Goal: Information Seeking & Learning: Find specific fact

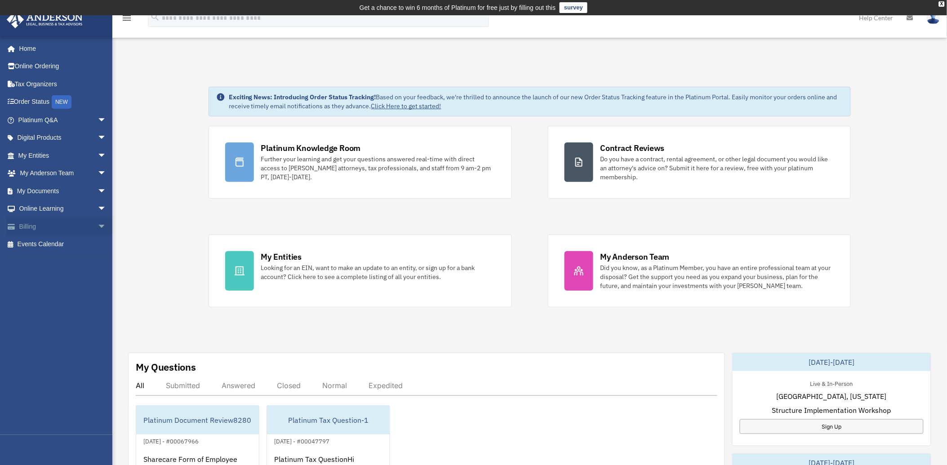
click at [19, 225] on link "Billing arrow_drop_down" at bounding box center [63, 226] width 114 height 18
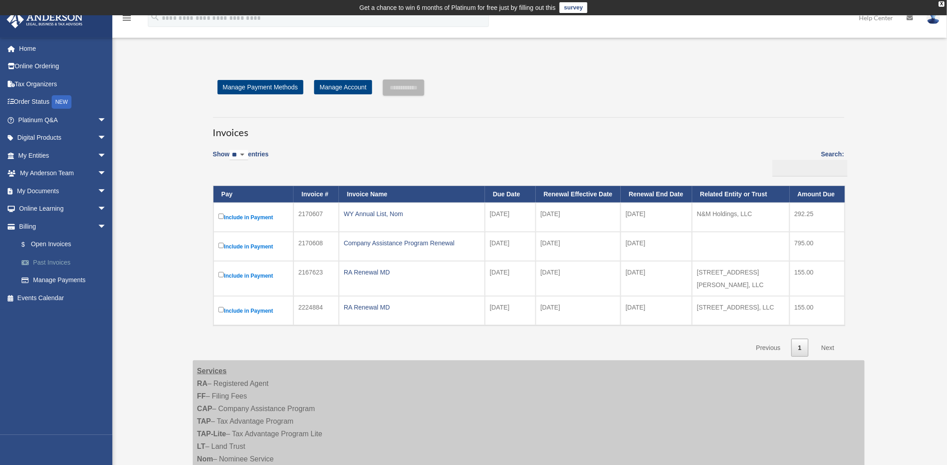
click at [43, 261] on link "Past Invoices" at bounding box center [66, 262] width 107 height 18
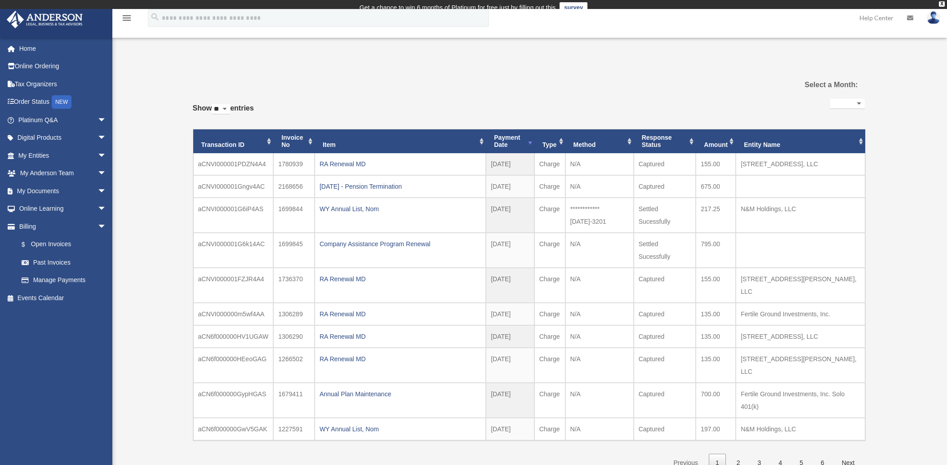
select select
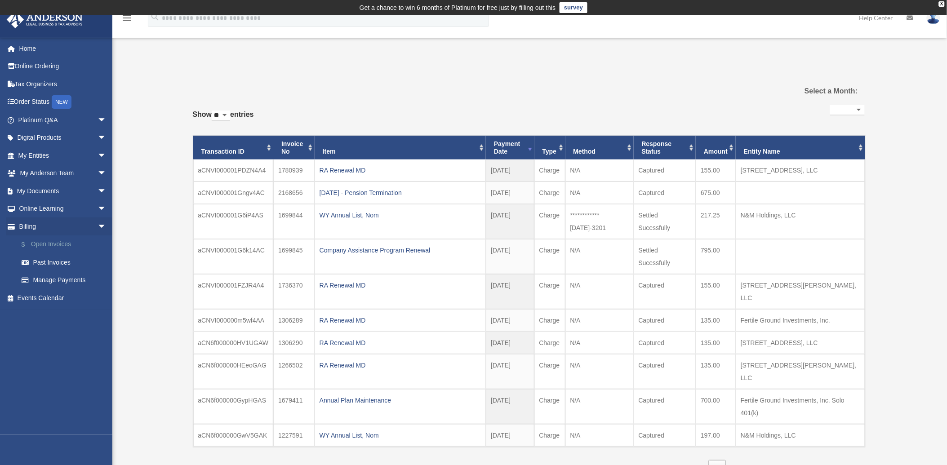
click at [37, 244] on link "$ Open Invoices" at bounding box center [66, 244] width 107 height 18
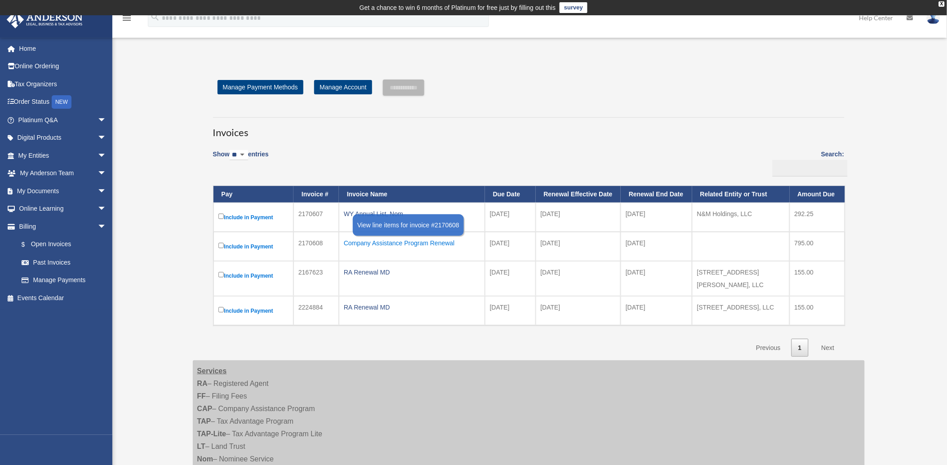
click at [397, 245] on div "Company Assistance Program Renewal" at bounding box center [412, 243] width 136 height 13
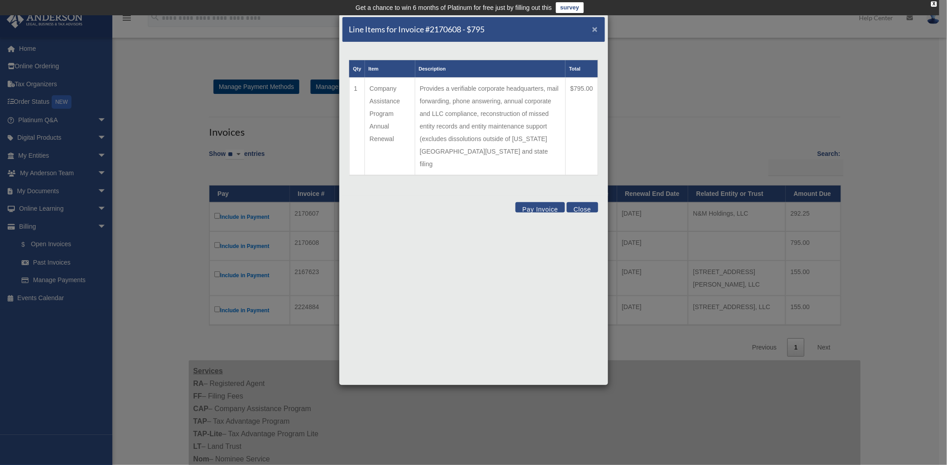
click at [596, 29] on span "×" at bounding box center [595, 29] width 6 height 10
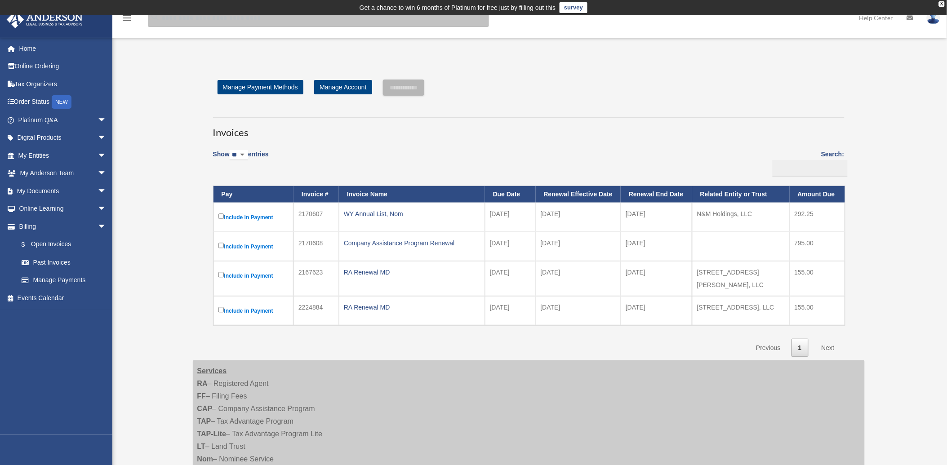
click at [173, 20] on input "search" at bounding box center [318, 18] width 341 height 18
type input "**********"
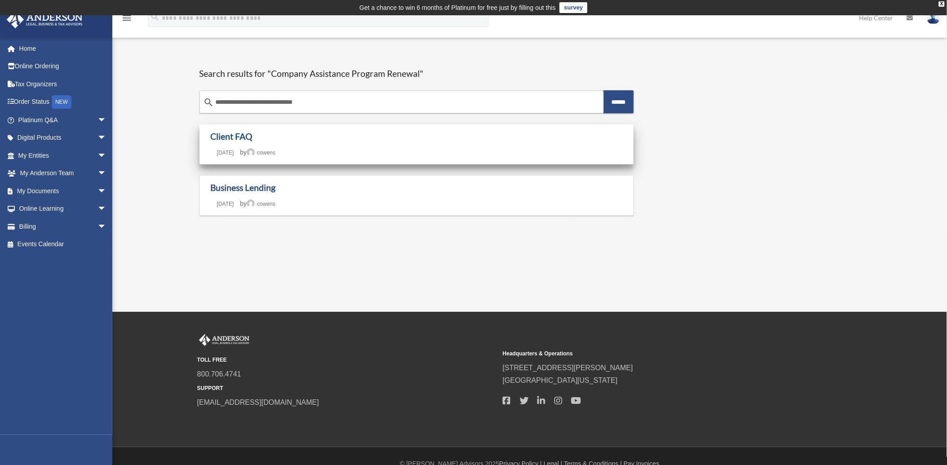
click at [236, 139] on link "Client FAQ" at bounding box center [232, 136] width 42 height 10
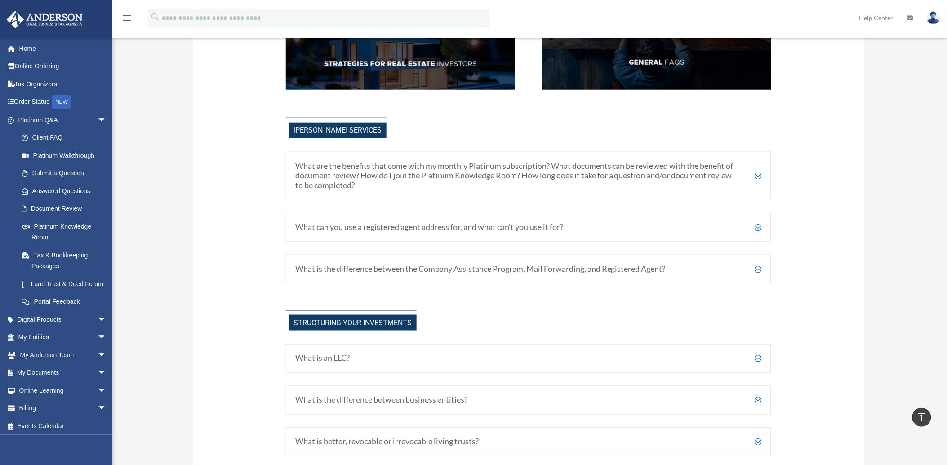
scroll to position [257, 0]
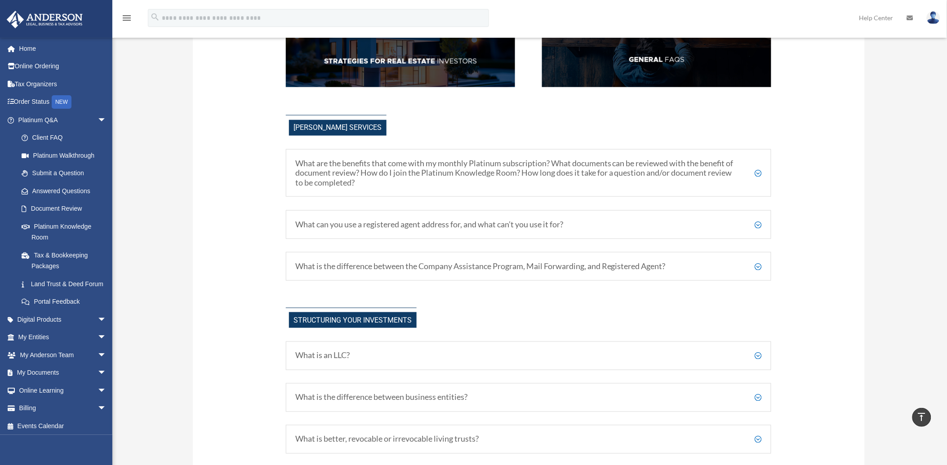
click at [760, 267] on h5 "What is the difference between the Company Assistance Program, Mail Forwarding,…" at bounding box center [528, 267] width 466 height 10
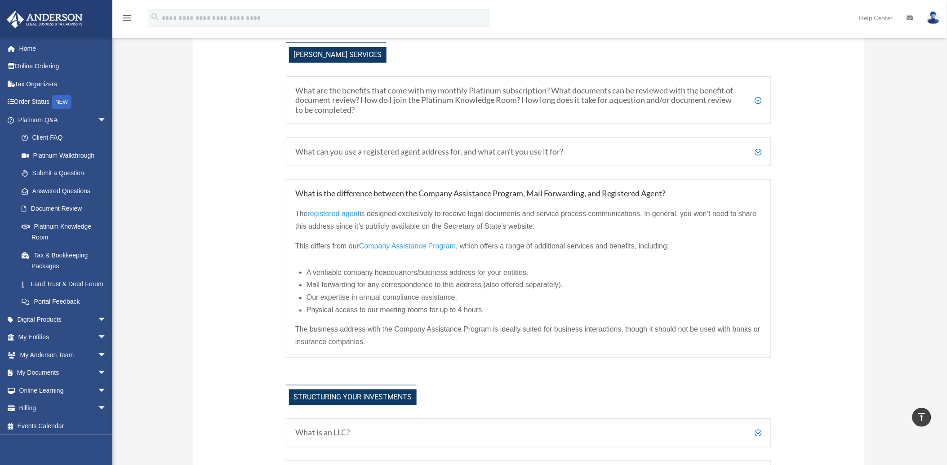
scroll to position [252, 0]
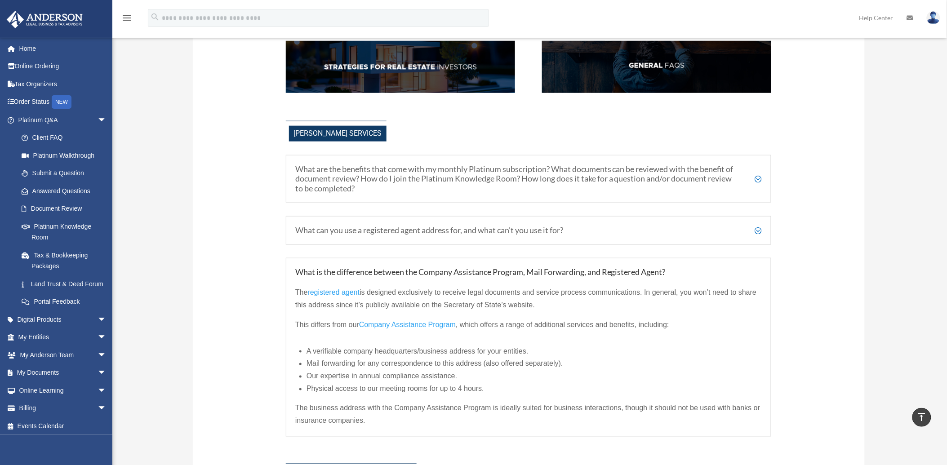
click at [407, 326] on span "Company Assistance Program" at bounding box center [407, 325] width 97 height 8
click at [98, 346] on span "arrow_drop_down" at bounding box center [107, 337] width 18 height 18
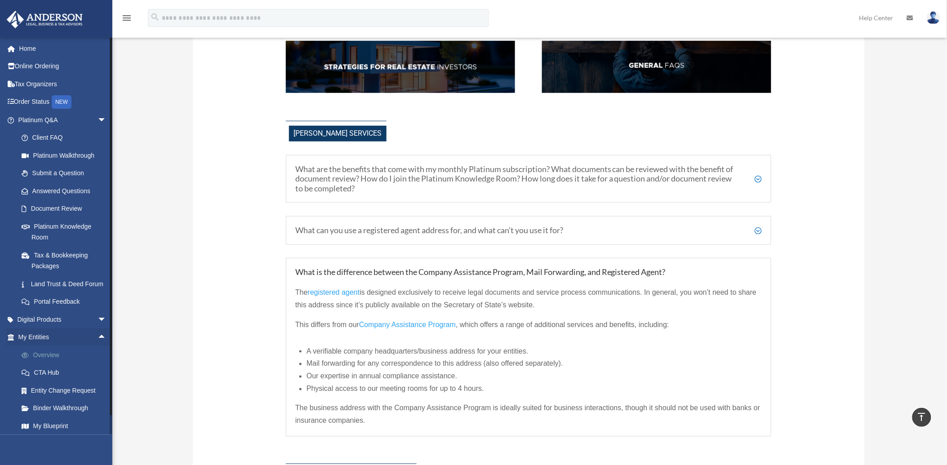
click at [49, 364] on link "Overview" at bounding box center [66, 355] width 107 height 18
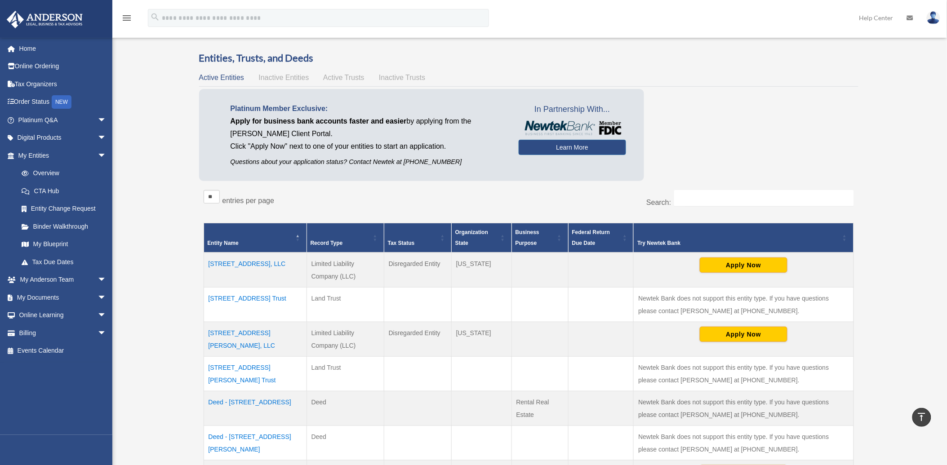
scroll to position [27, 0]
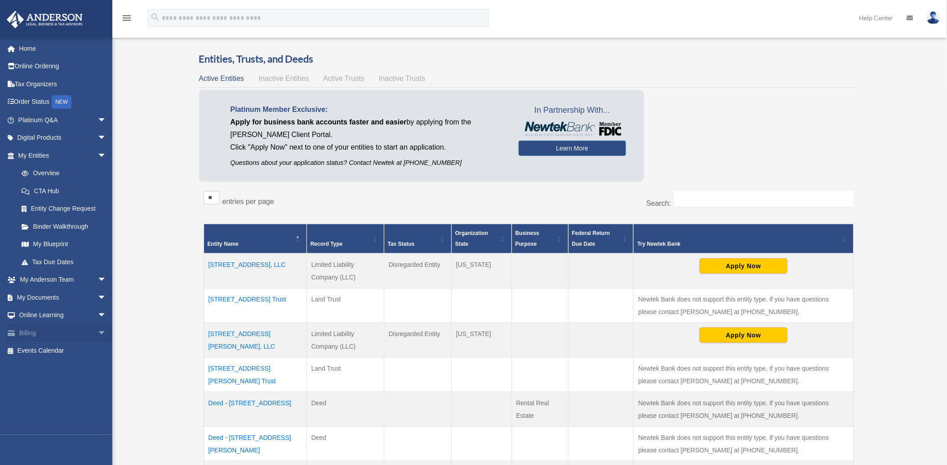
click at [27, 333] on link "Billing arrow_drop_down" at bounding box center [63, 333] width 114 height 18
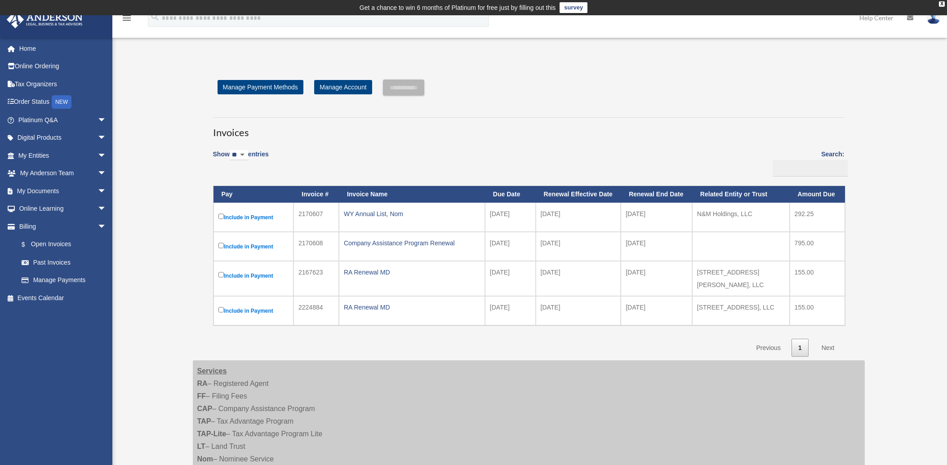
click at [49, 262] on link "Past Invoices" at bounding box center [64, 262] width 103 height 18
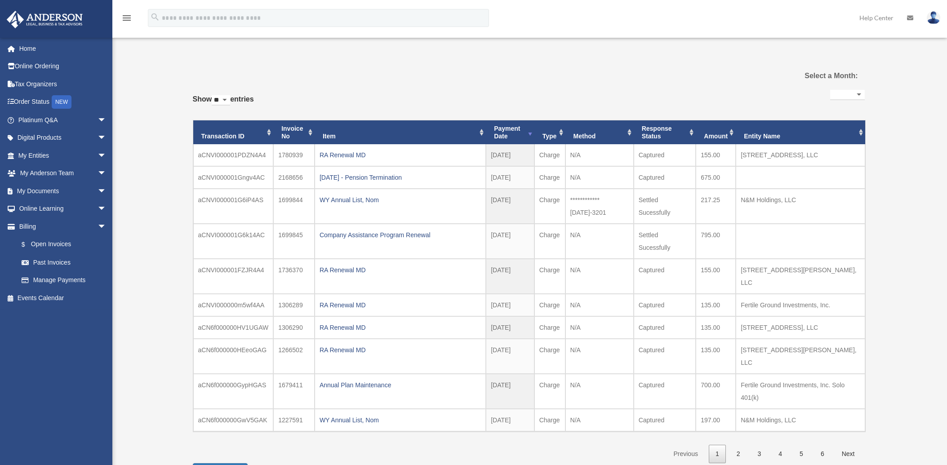
select select
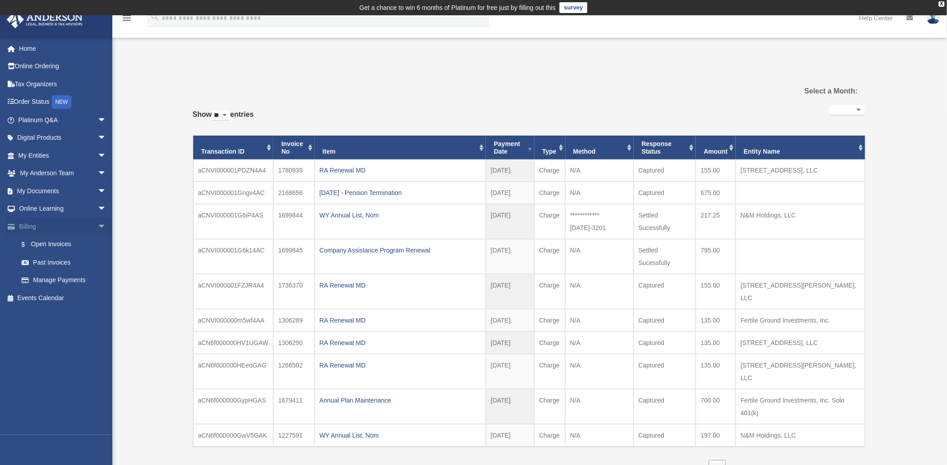
click at [24, 227] on link "Billing arrow_drop_down" at bounding box center [63, 226] width 114 height 18
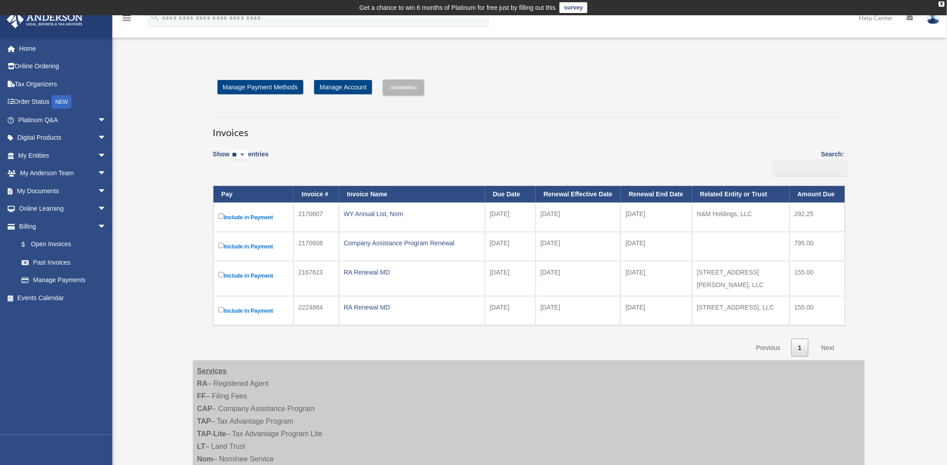
click at [244, 218] on label "Include in Payment" at bounding box center [253, 217] width 71 height 11
click at [406, 89] on input "**********" at bounding box center [403, 88] width 41 height 16
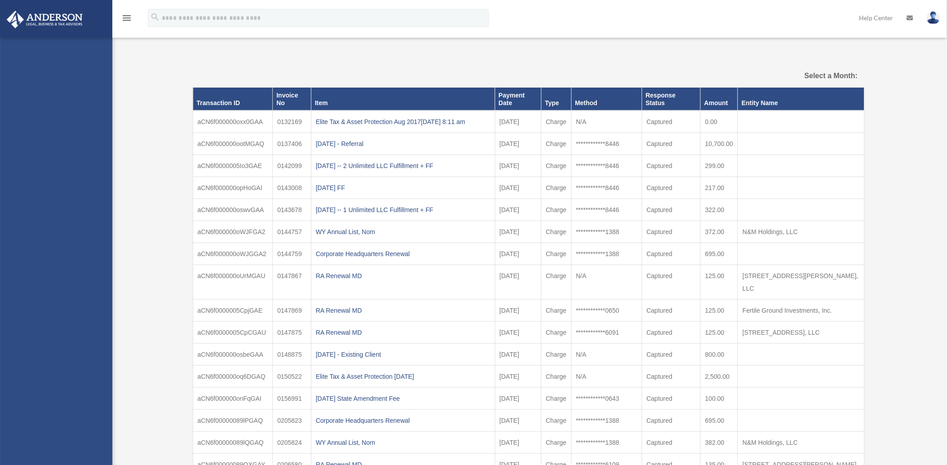
select select
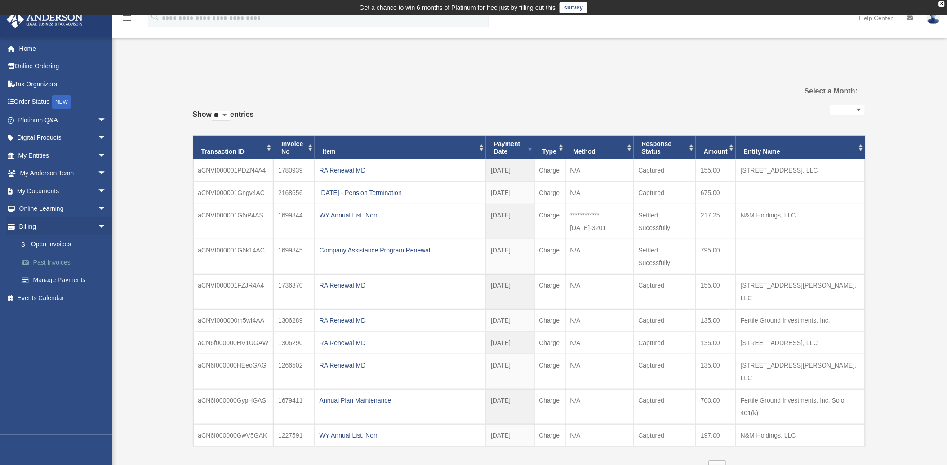
click at [48, 262] on link "Past Invoices" at bounding box center [66, 262] width 107 height 18
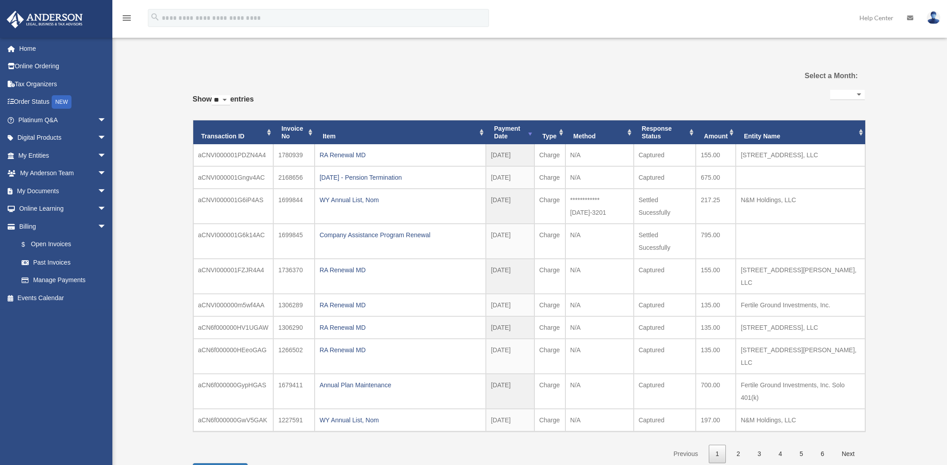
select select
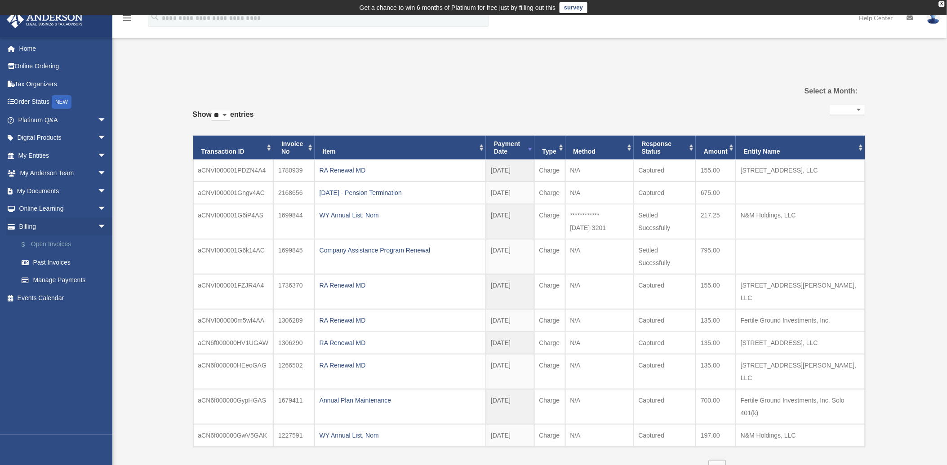
click at [42, 244] on link "$ Open Invoices" at bounding box center [66, 244] width 107 height 18
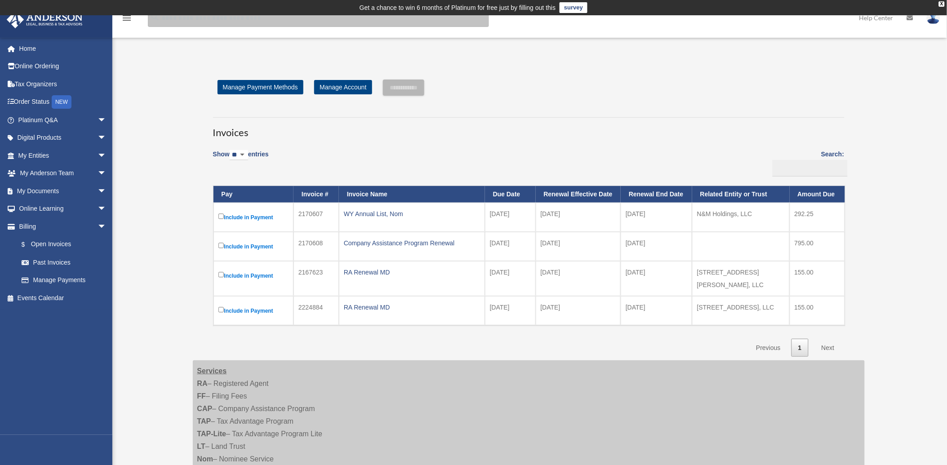
click at [163, 20] on input "search" at bounding box center [318, 18] width 341 height 18
type input "******"
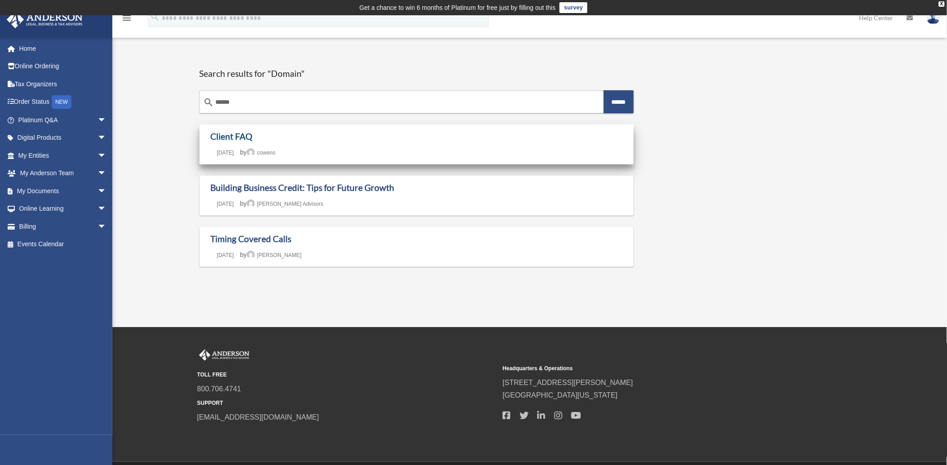
click at [239, 138] on link "Client FAQ" at bounding box center [232, 136] width 42 height 10
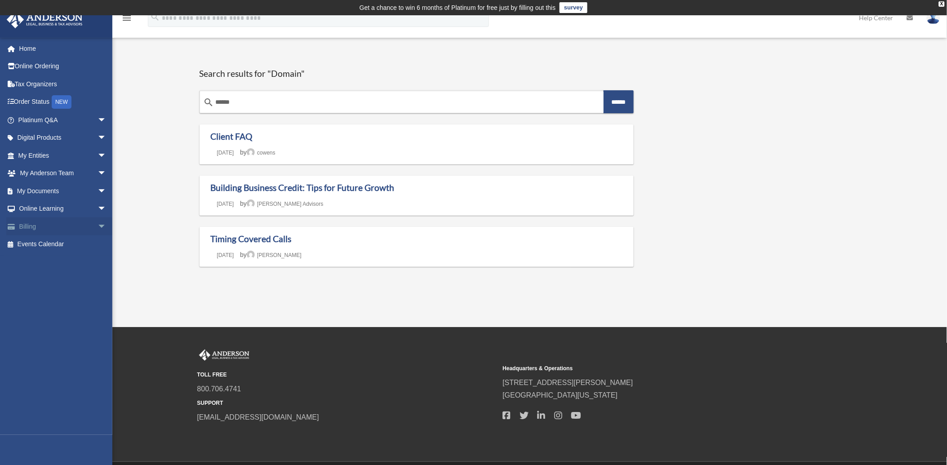
click at [98, 223] on span "arrow_drop_down" at bounding box center [107, 226] width 18 height 18
click at [56, 244] on link "$ Open Invoices" at bounding box center [66, 244] width 107 height 18
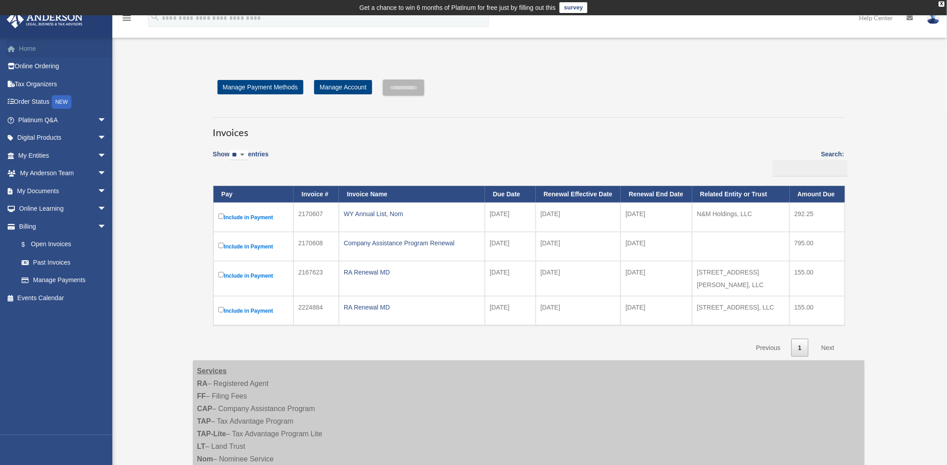
click at [25, 49] on link "Home" at bounding box center [63, 49] width 114 height 18
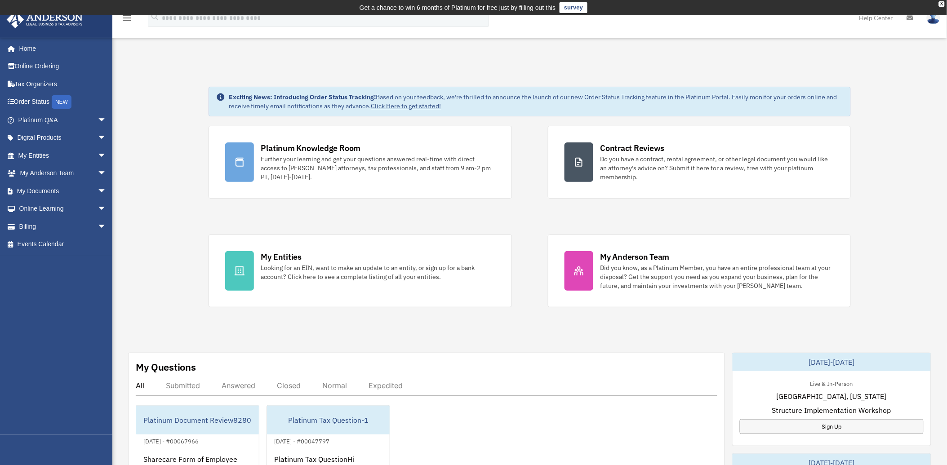
drag, startPoint x: 946, startPoint y: 86, endPoint x: 948, endPoint y: 78, distance: 8.4
click at [98, 172] on span "arrow_drop_down" at bounding box center [107, 173] width 18 height 18
click at [43, 194] on link "My Anderson Team" at bounding box center [66, 191] width 107 height 18
click at [39, 191] on link "My Anderson Team" at bounding box center [66, 191] width 107 height 18
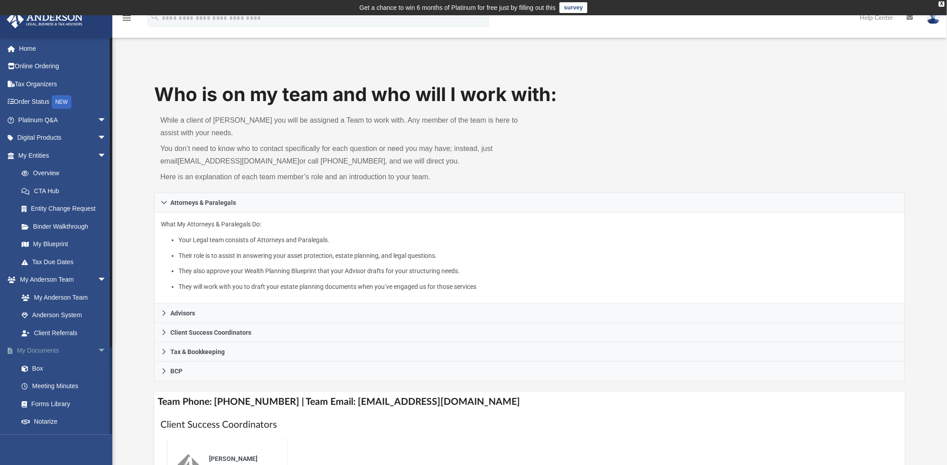
click at [98, 351] on span "arrow_drop_down" at bounding box center [107, 351] width 18 height 18
click at [23, 48] on link "Home" at bounding box center [63, 49] width 114 height 18
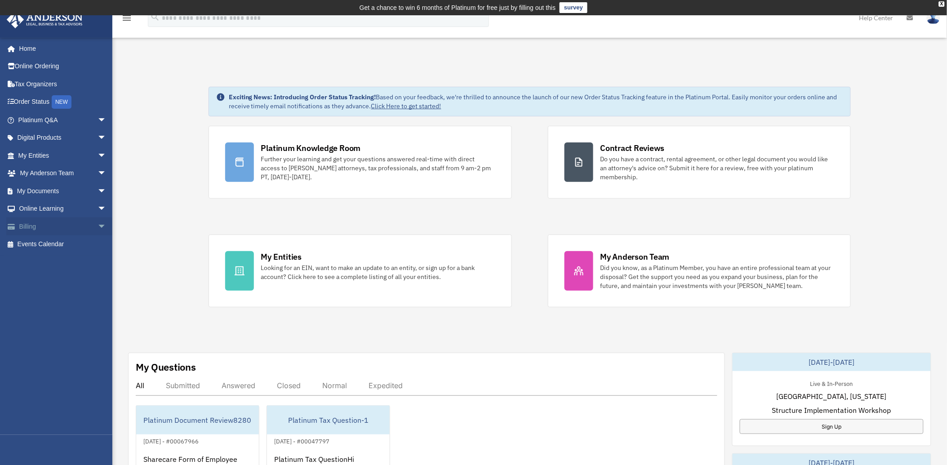
click at [98, 225] on span "arrow_drop_down" at bounding box center [107, 226] width 18 height 18
click at [62, 243] on link "$ Open Invoices" at bounding box center [66, 244] width 107 height 18
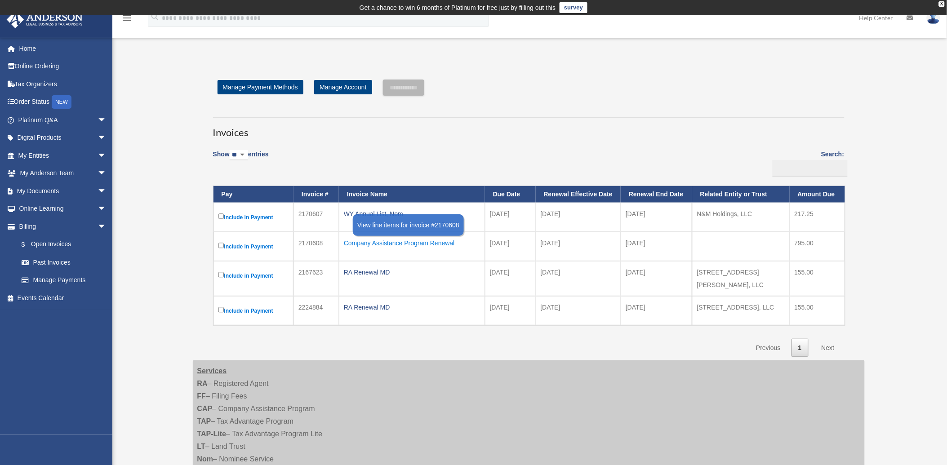
click at [358, 244] on div "Company Assistance Program Renewal" at bounding box center [412, 243] width 136 height 13
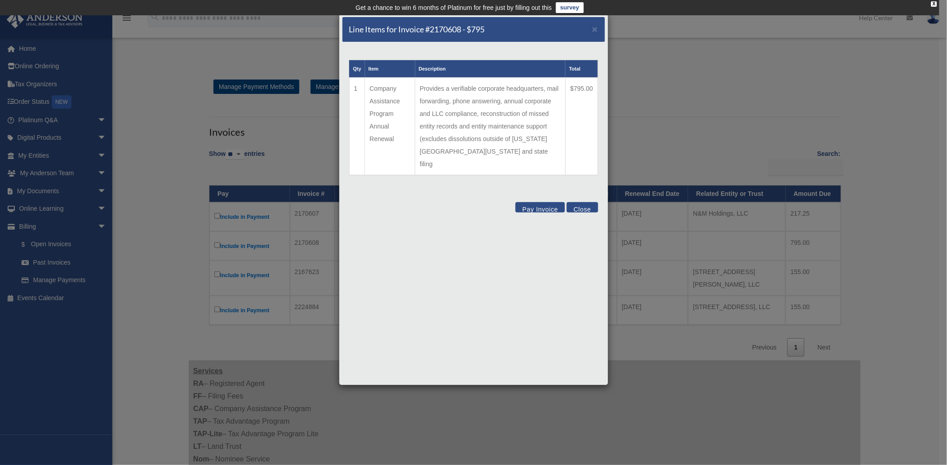
drag, startPoint x: 371, startPoint y: 87, endPoint x: 594, endPoint y: 128, distance: 226.5
click at [594, 128] on tr "1 Company Assistance Program Annual Renewal Provides a verifiable corporate hea…" at bounding box center [473, 127] width 248 height 98
copy tr "Company Assistance Program Annual Renewal Provides a verifiable corporate headq…"
click at [595, 28] on span "×" at bounding box center [595, 29] width 6 height 10
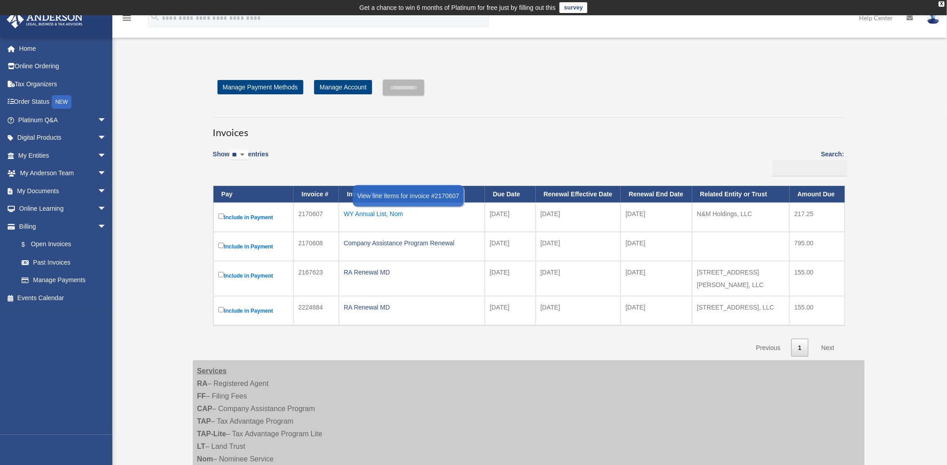
click at [378, 214] on div "WY Annual List, Nom" at bounding box center [412, 214] width 136 height 13
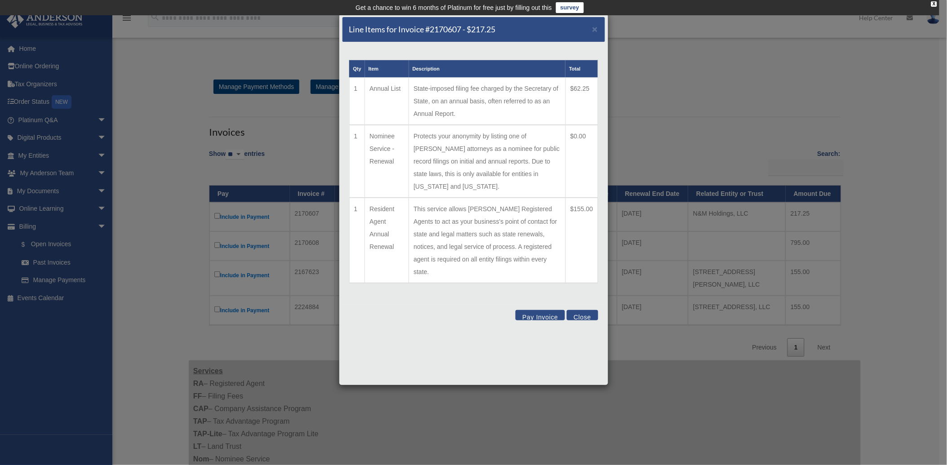
drag, startPoint x: 371, startPoint y: 87, endPoint x: 594, endPoint y: 253, distance: 277.9
click at [594, 253] on table "Qty Item Description Total 1 Annual List State-imposed filing fee charged by th…" at bounding box center [473, 172] width 249 height 224
copy table "Annual List State-imposed filing fee charged by the Secretary of State, on an a…"
